Goal: Task Accomplishment & Management: Use online tool/utility

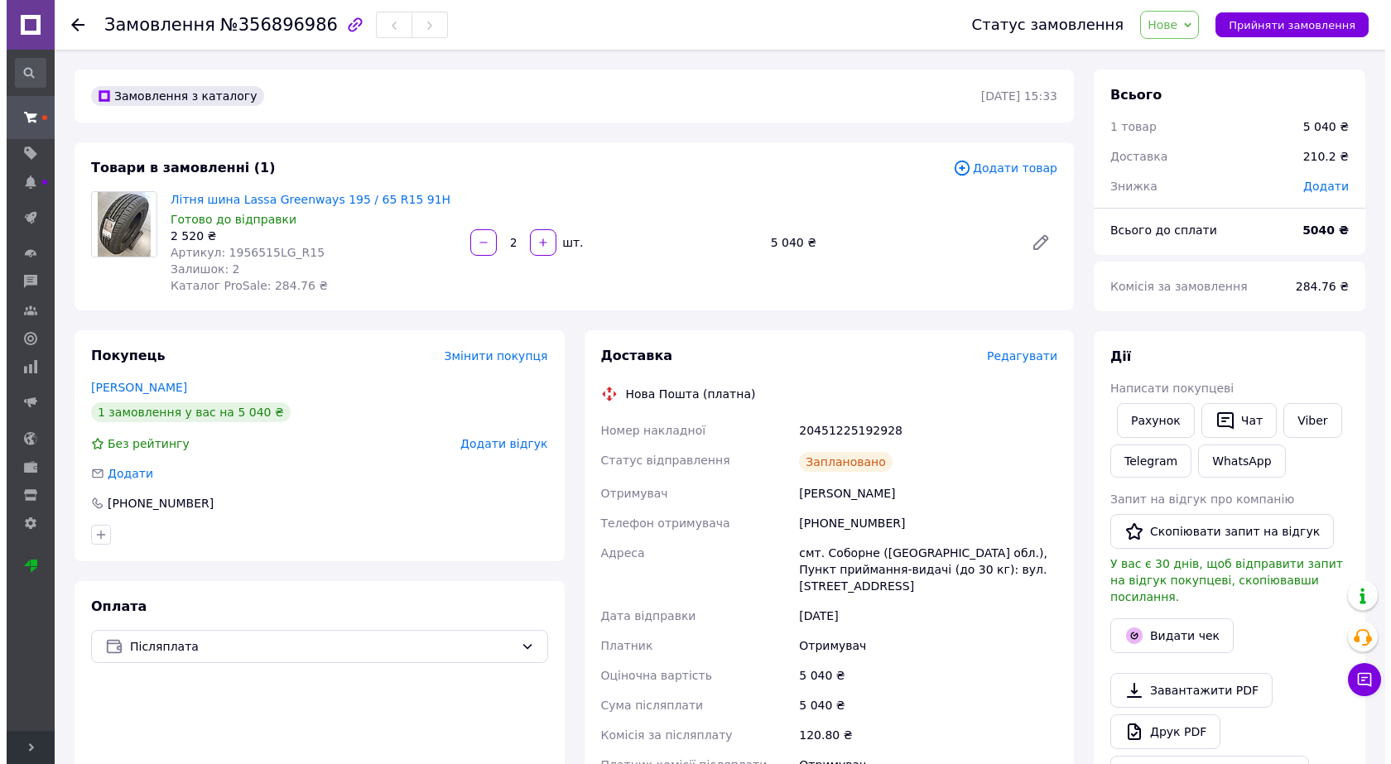
scroll to position [248, 0]
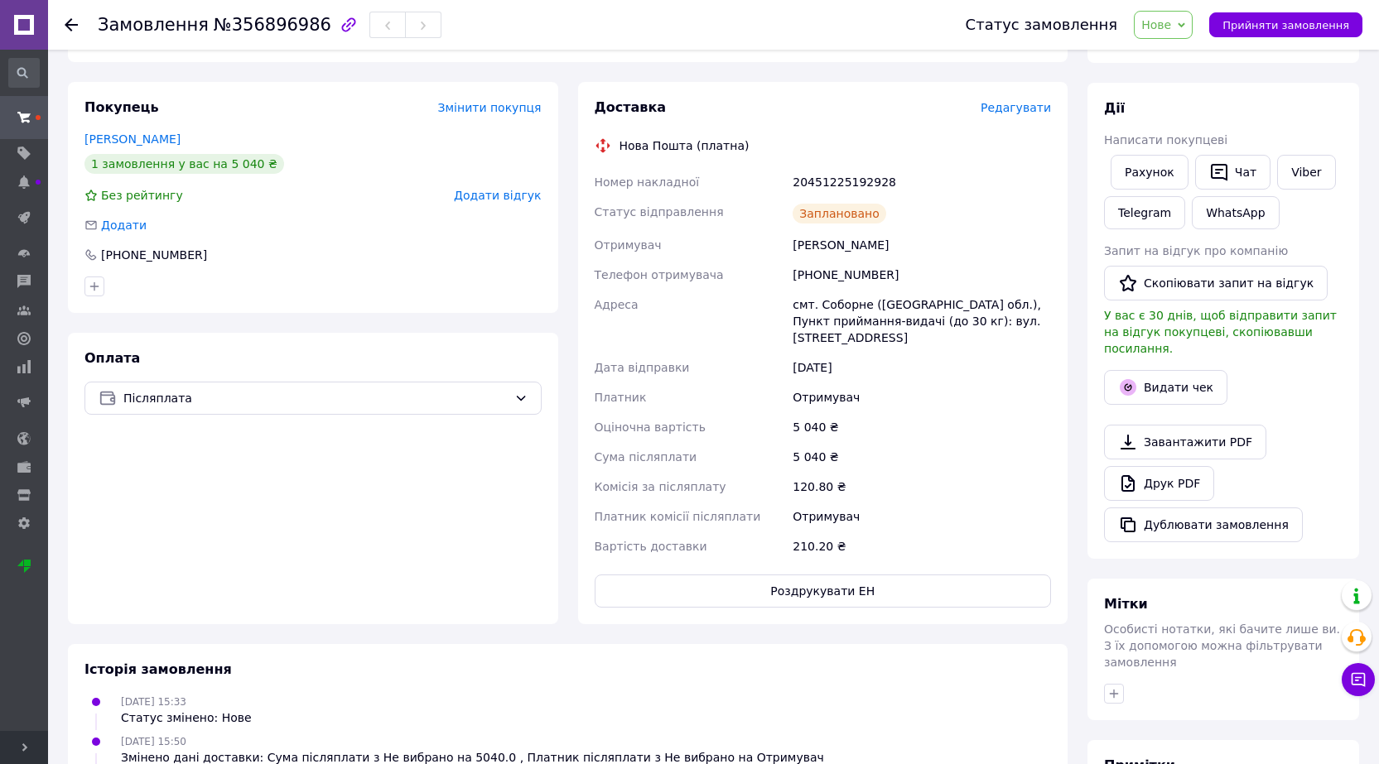
click at [1024, 108] on span "Редагувати" at bounding box center [1015, 107] width 70 height 13
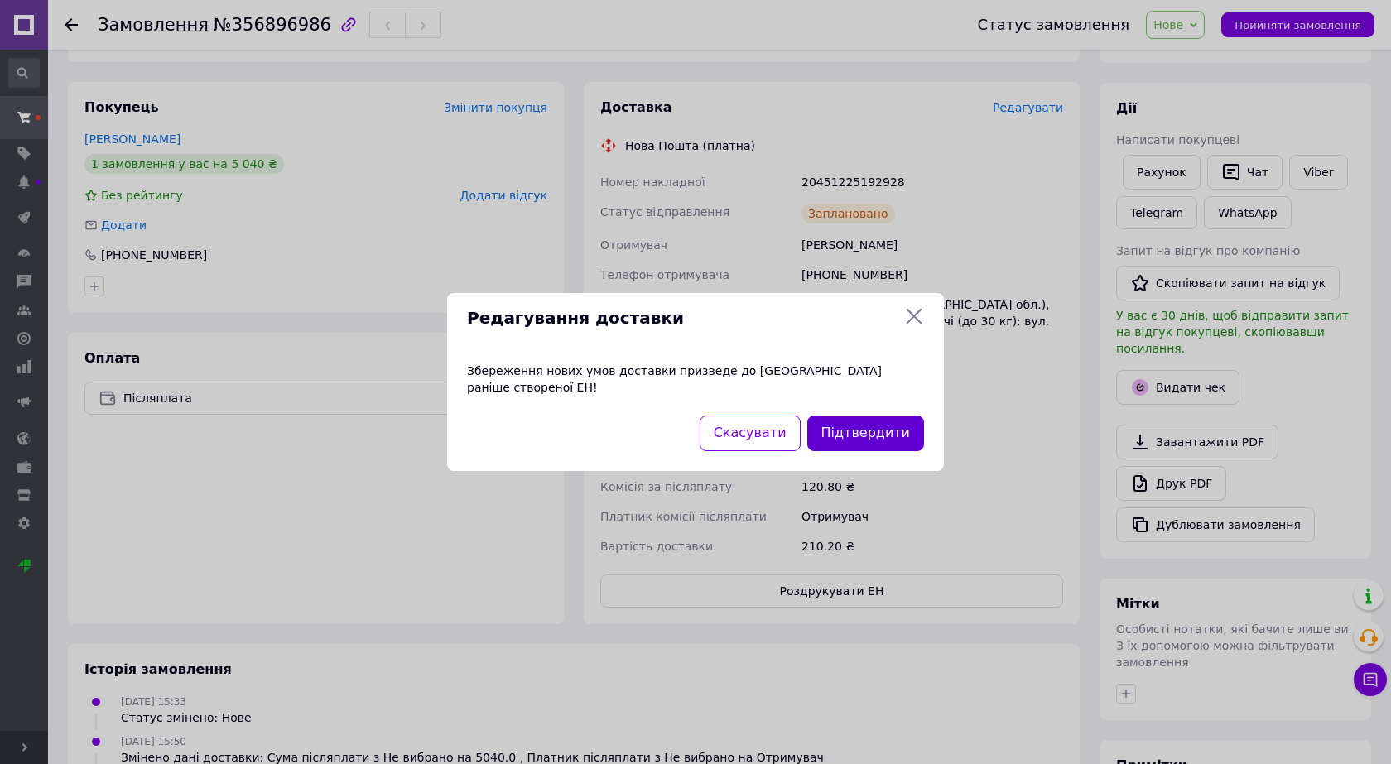
click at [859, 429] on button "Підтвердити" at bounding box center [865, 434] width 117 height 36
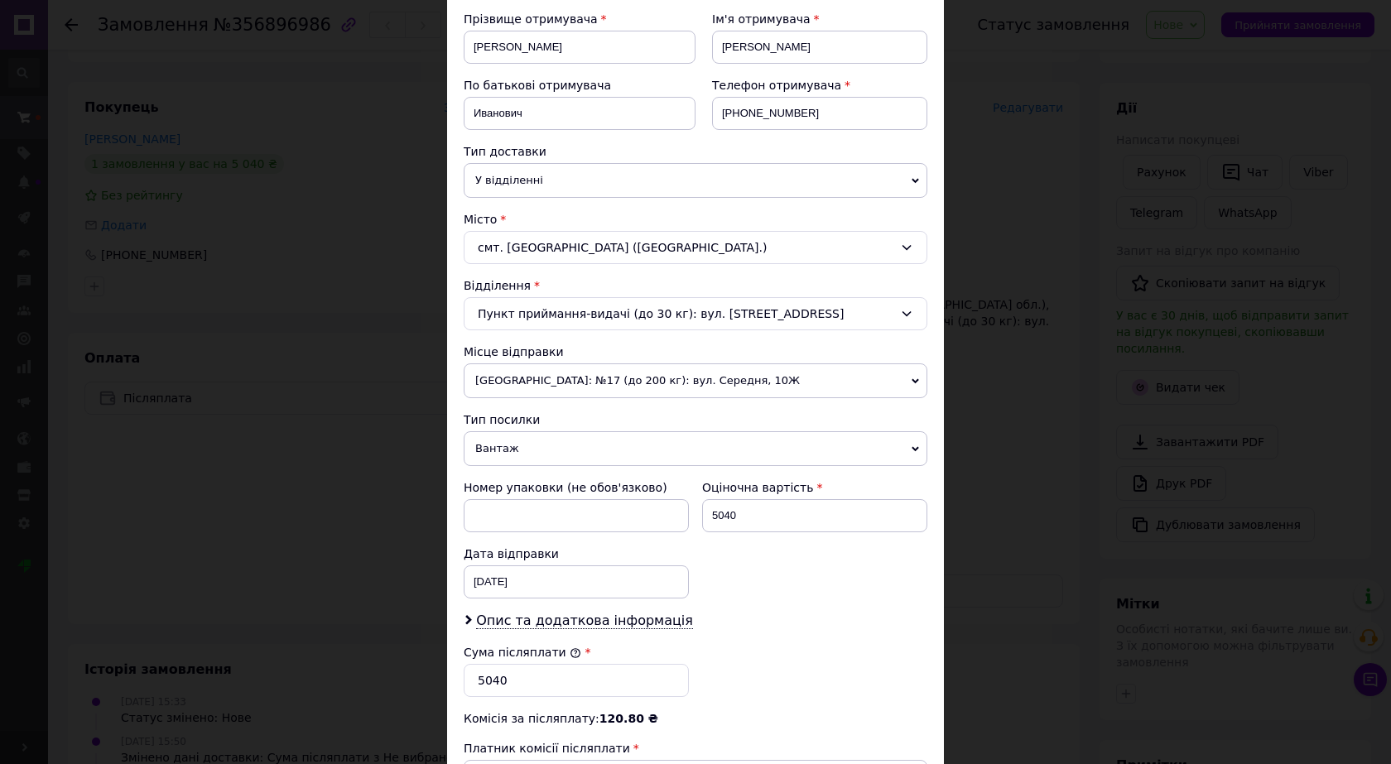
click at [836, 247] on div "смт. Соборне (Одеська обл.)" at bounding box center [696, 247] width 464 height 33
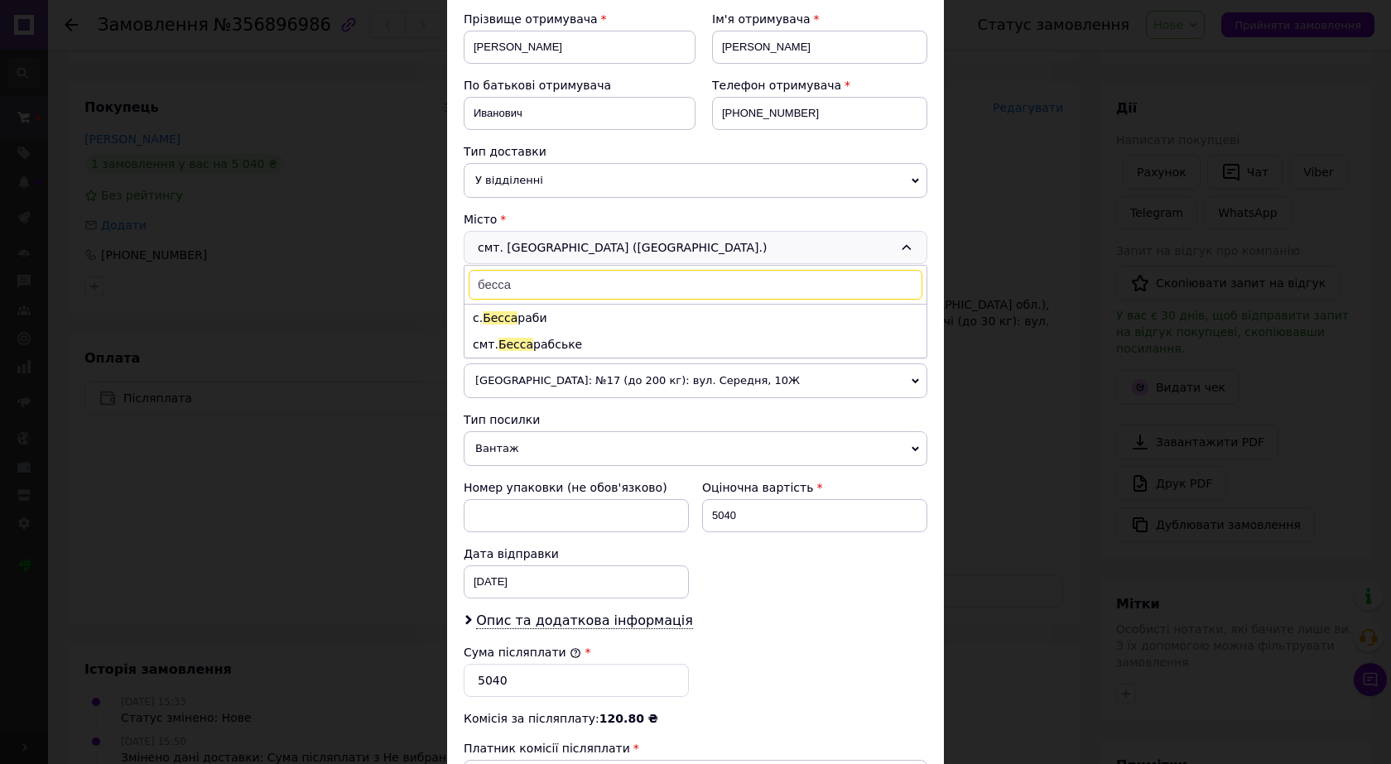
scroll to position [0, 0]
type input "бесса"
click at [536, 344] on li "смт. Бесса рабське" at bounding box center [696, 344] width 462 height 26
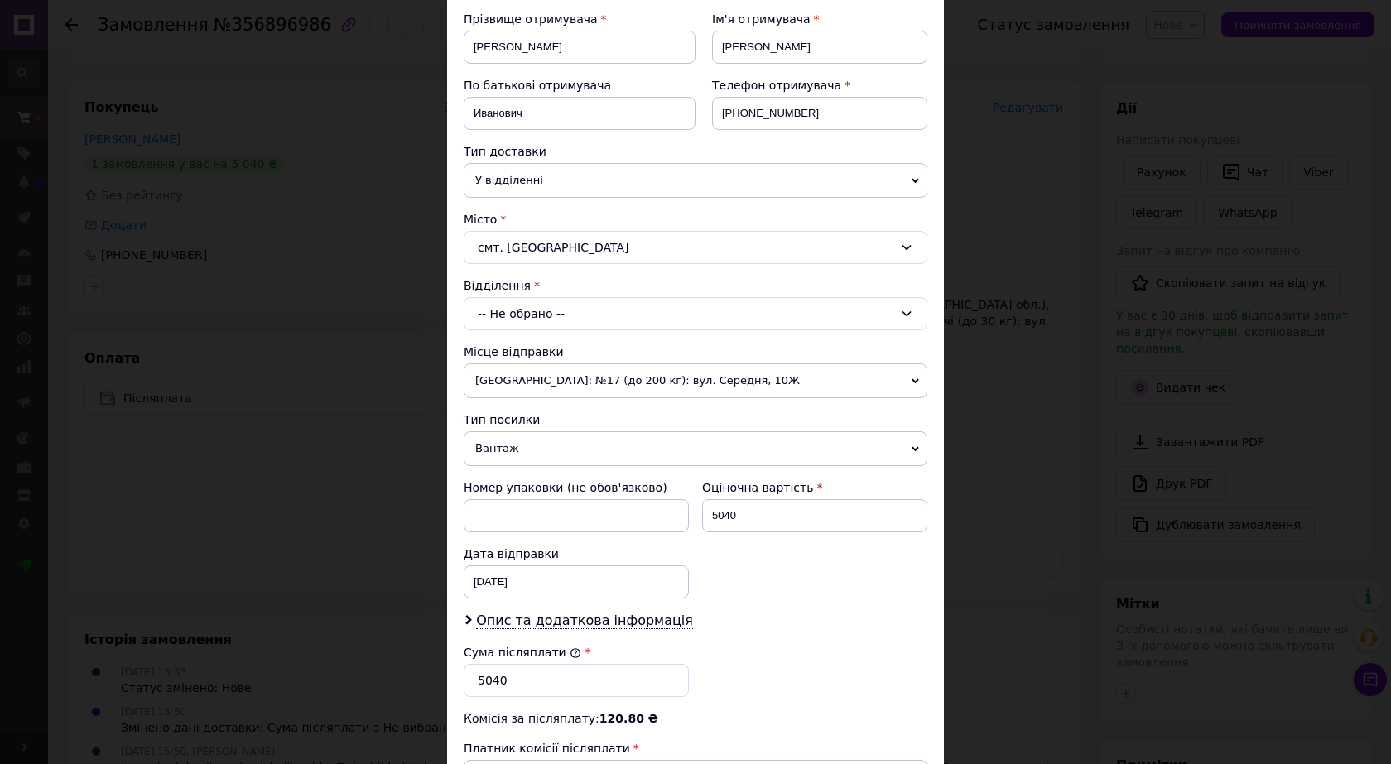
click at [547, 310] on div "-- Не обрано --" at bounding box center [696, 313] width 464 height 33
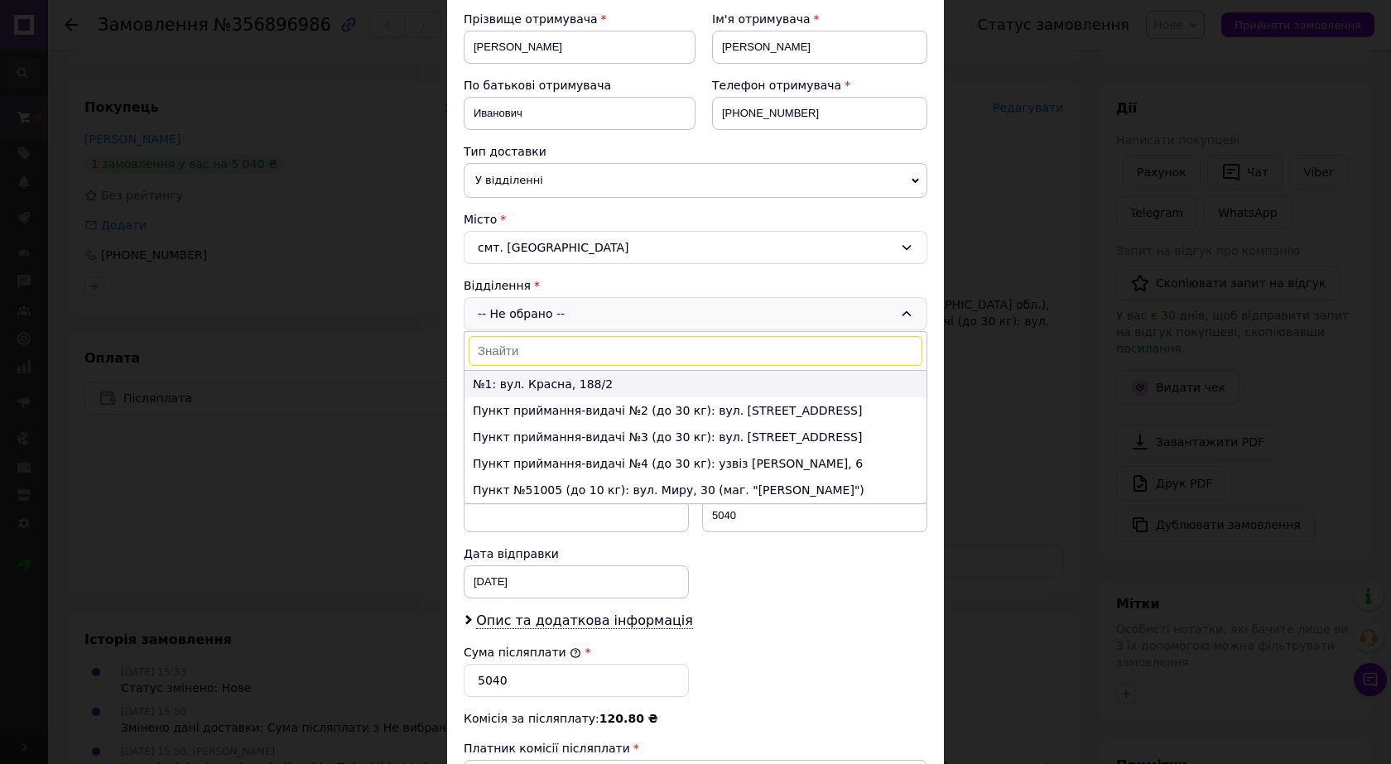
click at [571, 388] on li "№1: вул. Красна, 188/2" at bounding box center [696, 384] width 462 height 26
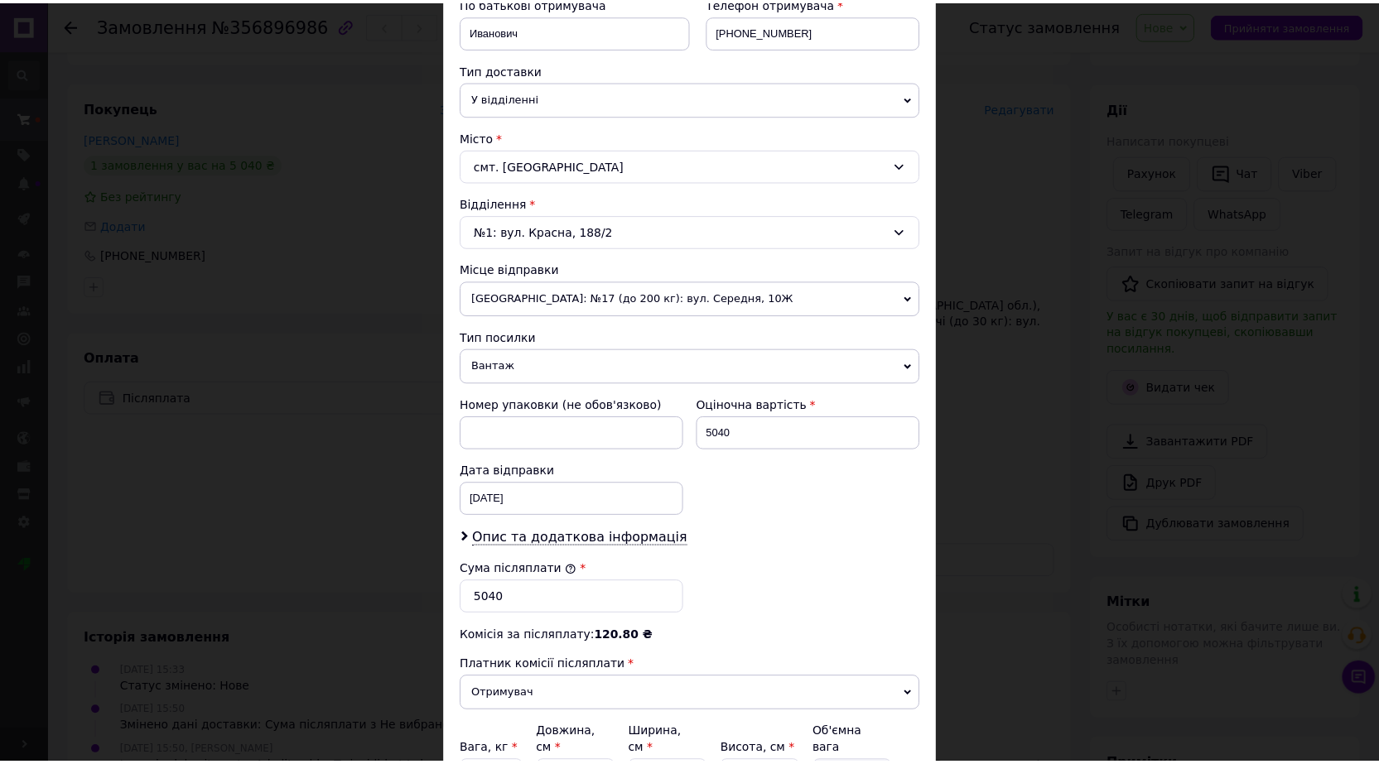
scroll to position [499, 0]
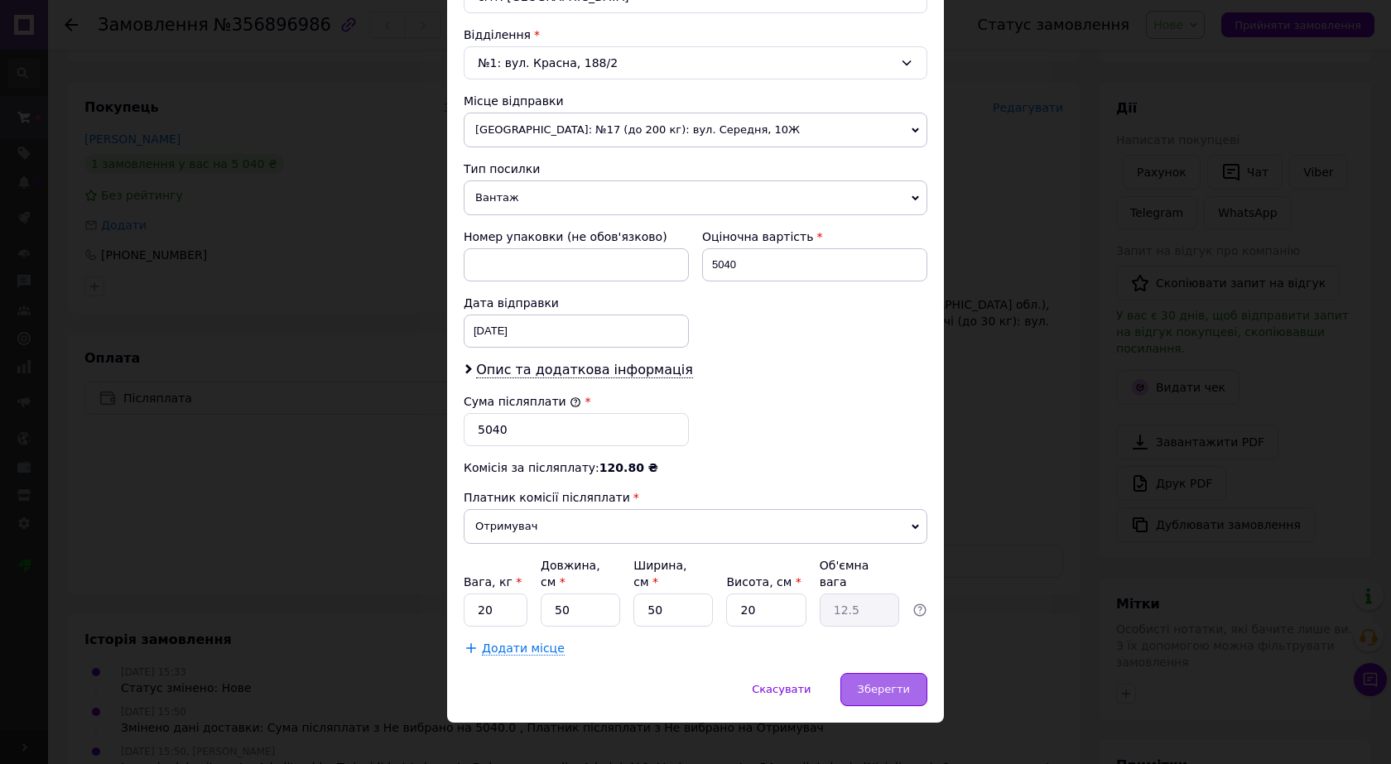
click at [878, 683] on span "Зберегти" at bounding box center [884, 689] width 52 height 12
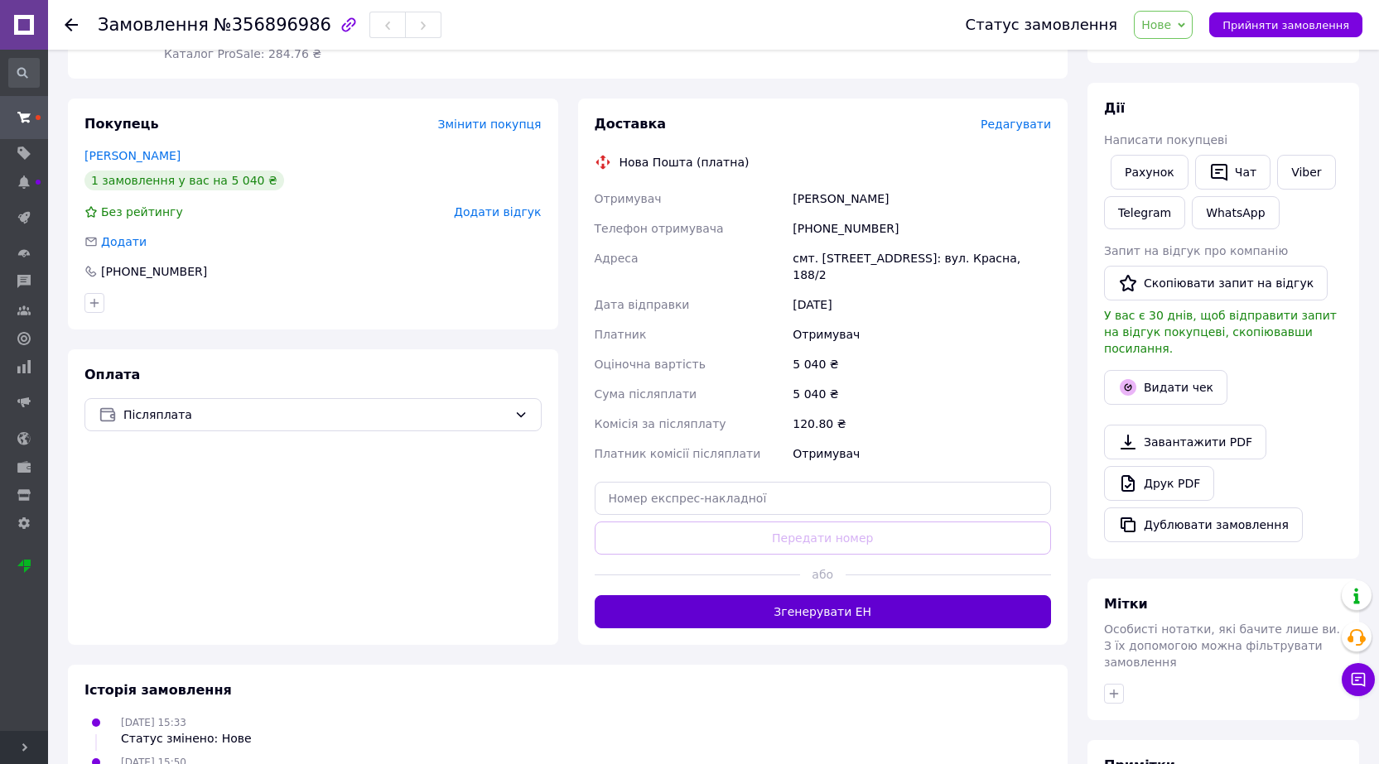
click at [842, 595] on button "Згенерувати ЕН" at bounding box center [823, 611] width 457 height 33
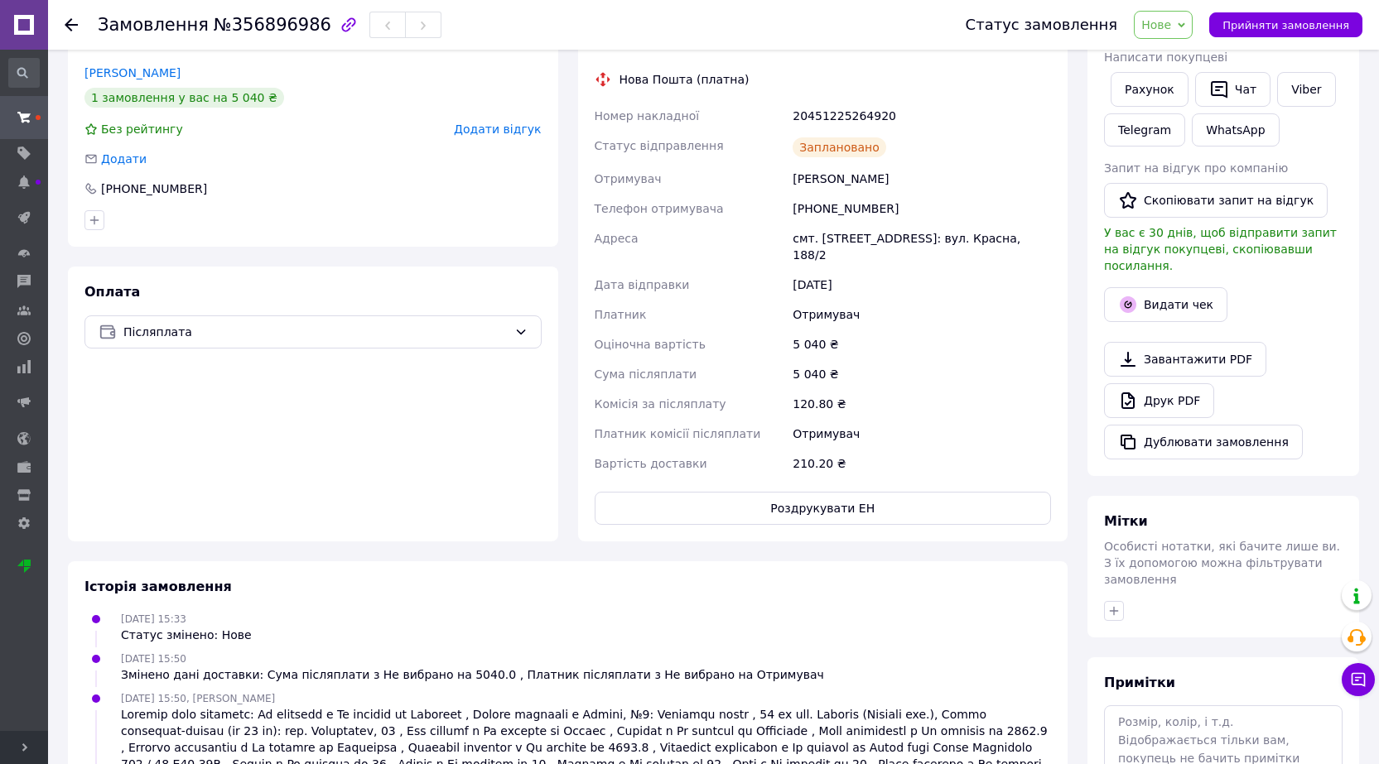
scroll to position [535, 0]
